Goal: Task Accomplishment & Management: Understand process/instructions

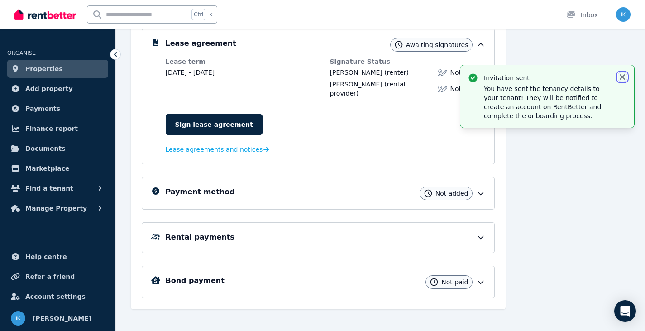
click at [625, 74] on icon "button" at bounding box center [622, 76] width 9 height 9
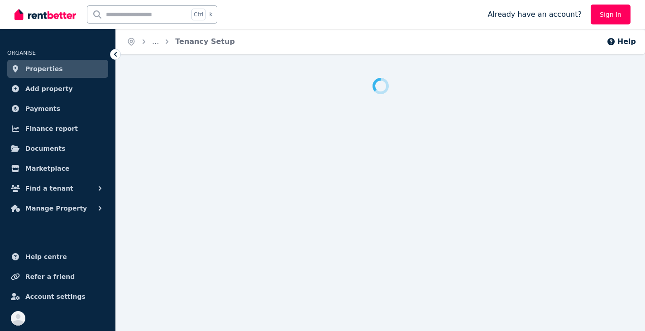
scroll to position [9, 0]
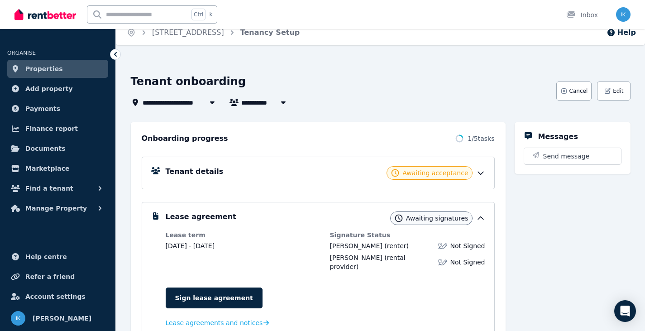
click at [481, 173] on icon at bounding box center [480, 172] width 9 height 9
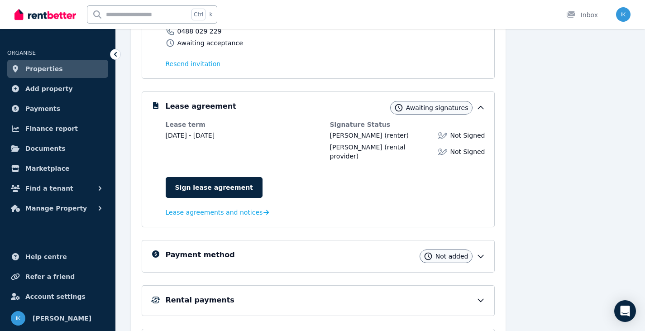
scroll to position [254, 0]
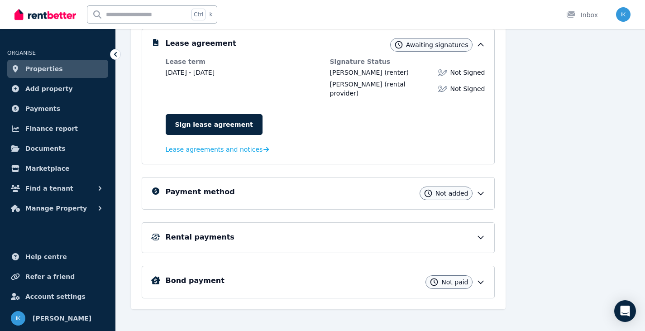
click at [480, 189] on icon at bounding box center [480, 193] width 9 height 9
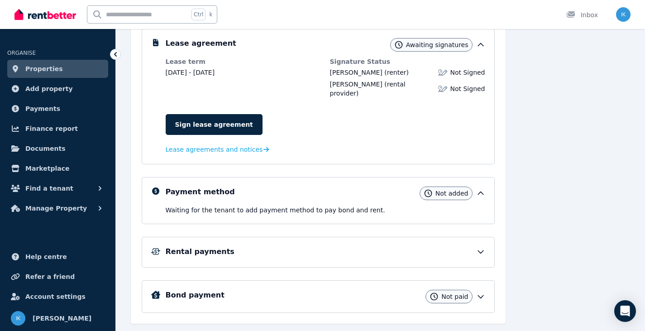
click at [483, 247] on icon at bounding box center [480, 251] width 9 height 9
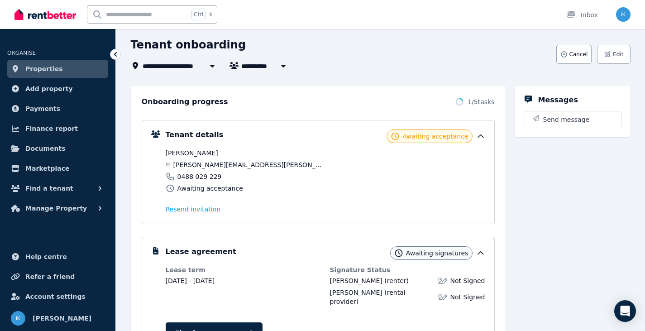
scroll to position [0, 0]
